Goal: Task Accomplishment & Management: Use online tool/utility

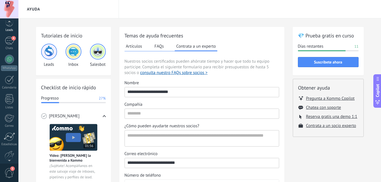
scroll to position [20, 0]
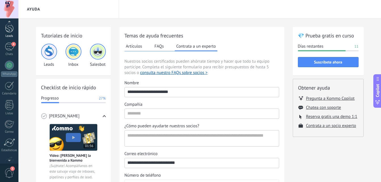
click at [10, 30] on div at bounding box center [9, 27] width 9 height 11
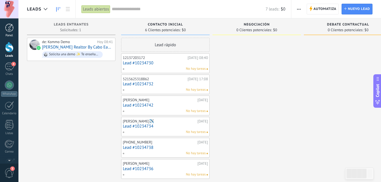
click at [8, 32] on div at bounding box center [9, 28] width 9 height 9
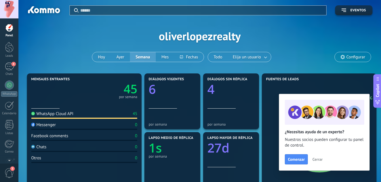
click at [10, 26] on div at bounding box center [9, 28] width 9 height 9
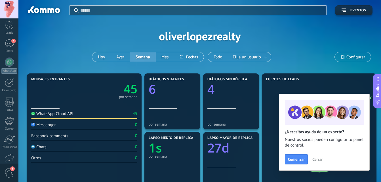
scroll to position [43, 0]
click at [10, 141] on div at bounding box center [10, 139] width 10 height 10
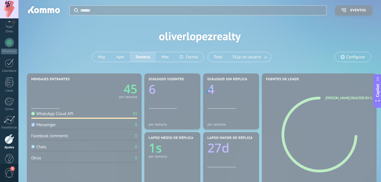
scroll to position [54, 0]
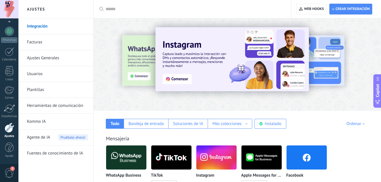
click at [116, 8] on input "text" at bounding box center [195, 9] width 178 height 6
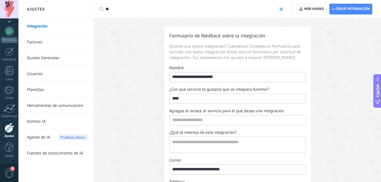
type input "*"
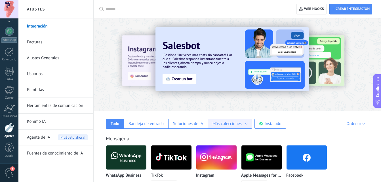
click at [228, 125] on div "Más colecciones" at bounding box center [227, 123] width 29 height 5
click at [232, 125] on div "Más colecciones" at bounding box center [227, 123] width 29 height 5
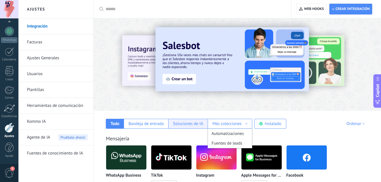
click at [195, 123] on div "Soluciones de IA" at bounding box center [188, 123] width 30 height 5
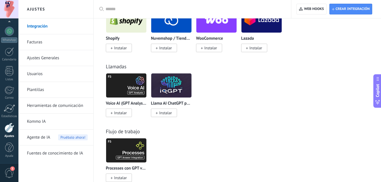
scroll to position [0, 0]
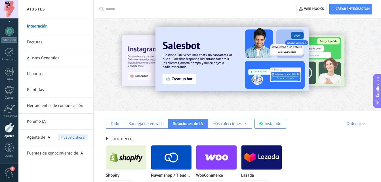
click at [317, 155] on div "Shopify Instalar Nuvemshop / Tiendanube Instalar WooCommerce Instalar Lazada In…" at bounding box center [240, 170] width 269 height 51
click at [306, 11] on span "Web hooks 0" at bounding box center [314, 9] width 20 height 5
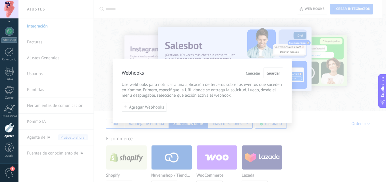
click at [260, 45] on div "Webhooks Cancelar Guardar Use webhooks para notificar a una aplicación de terce…" at bounding box center [201, 91] width 367 height 182
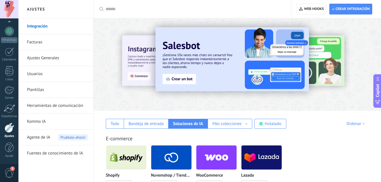
click at [124, 62] on div at bounding box center [98, 64] width 124 height 51
click at [135, 64] on div at bounding box center [98, 64] width 124 height 51
click at [331, 59] on div at bounding box center [379, 64] width 128 height 51
click at [338, 9] on span "Crear integración" at bounding box center [353, 9] width 34 height 5
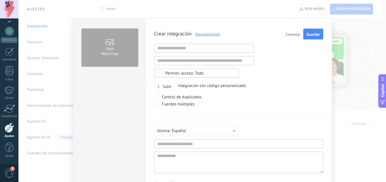
click at [289, 35] on span "Cancelar" at bounding box center [292, 34] width 14 height 4
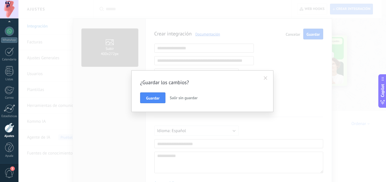
click at [183, 98] on span "Salir sin guardar" at bounding box center [183, 97] width 28 height 5
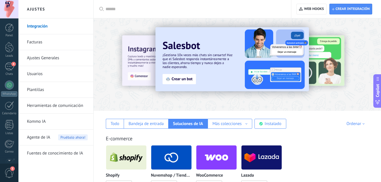
scroll to position [54, 0]
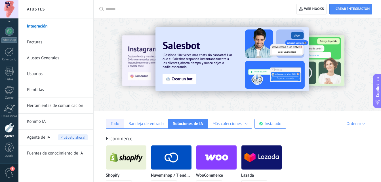
click at [115, 128] on div "Todo" at bounding box center [115, 124] width 18 height 10
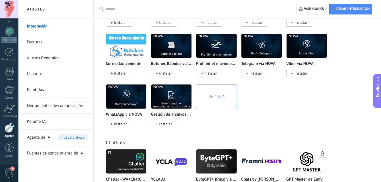
scroll to position [1543, 0]
